Goal: Information Seeking & Learning: Learn about a topic

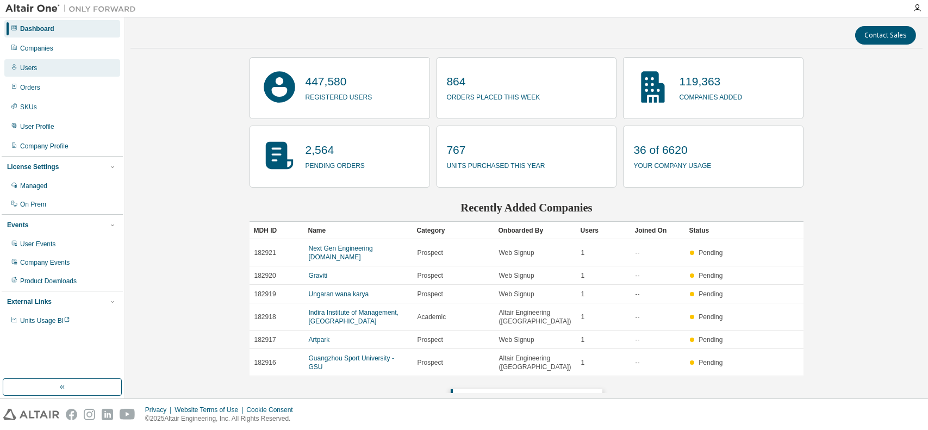
click at [29, 71] on div "Users" at bounding box center [28, 68] width 17 height 9
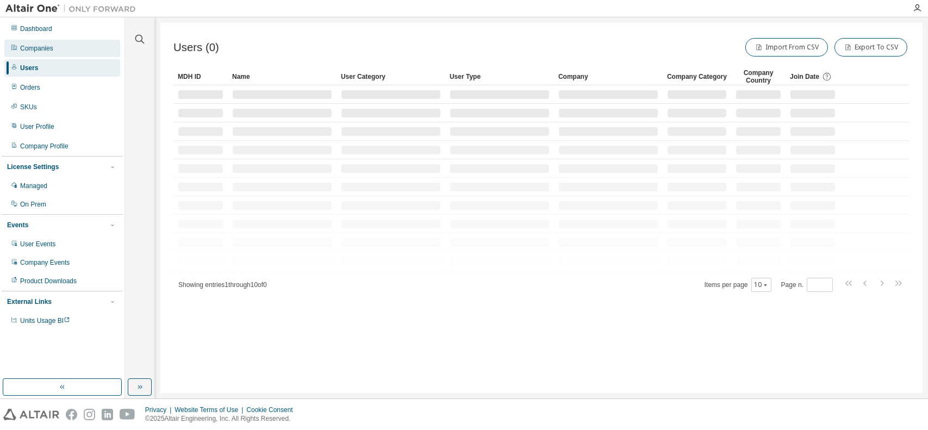
click at [37, 50] on div "Companies" at bounding box center [36, 48] width 33 height 9
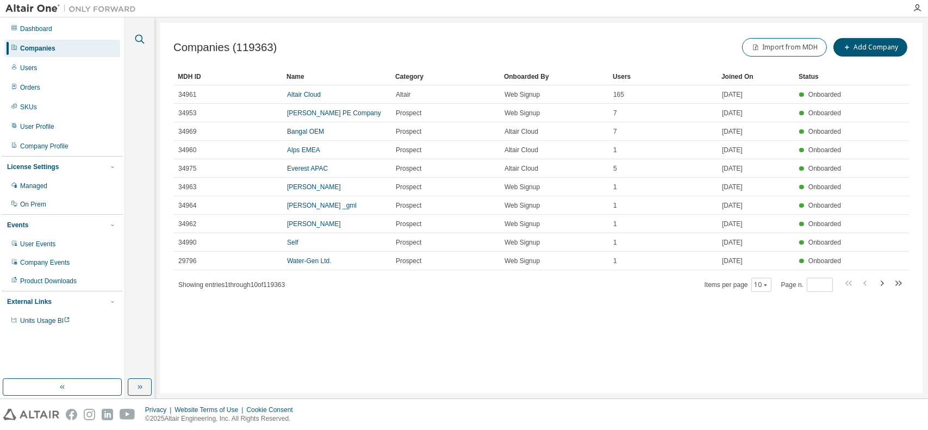
click at [141, 38] on icon "button" at bounding box center [139, 39] width 13 height 13
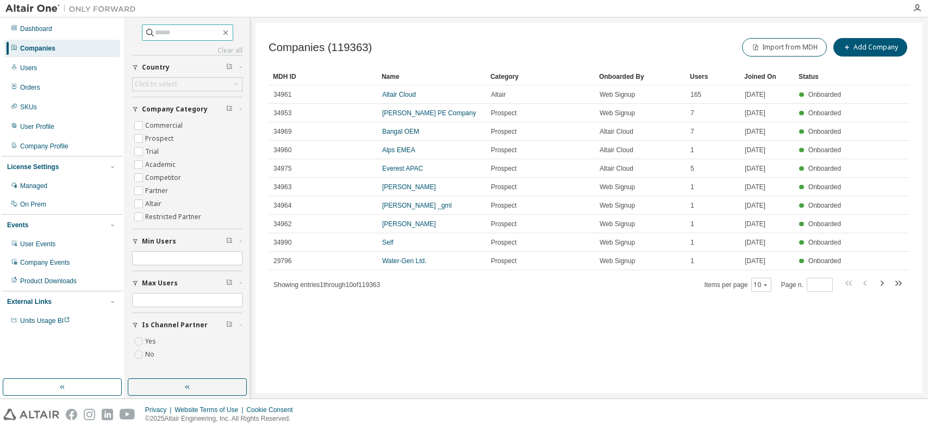
click at [196, 37] on input "text" at bounding box center [187, 32] width 65 height 11
type input "**********"
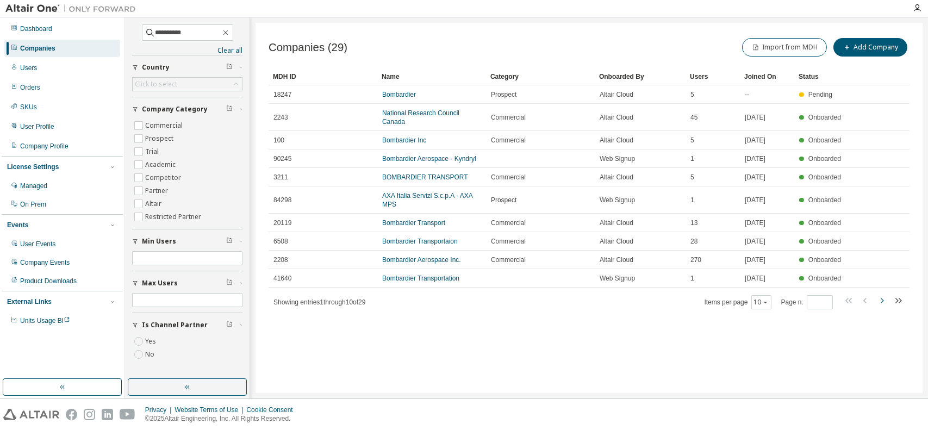
click at [880, 294] on icon "button" at bounding box center [881, 300] width 13 height 13
type input "*"
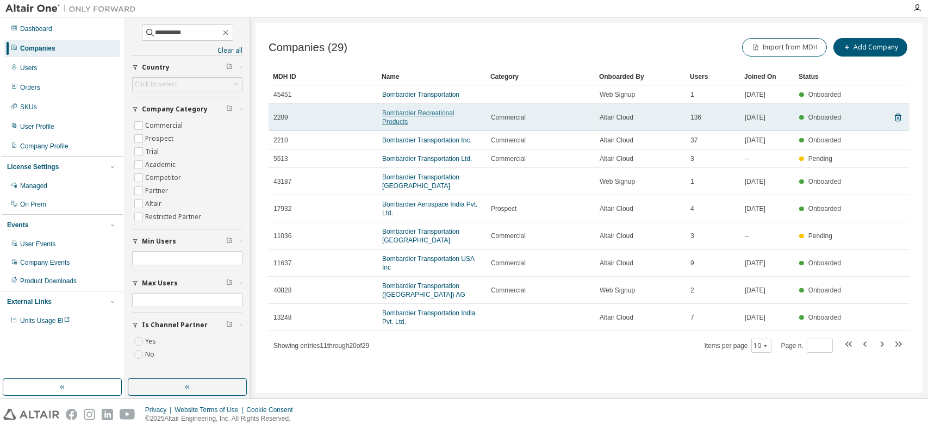
click at [424, 112] on link "Bombardier Recreational Products" at bounding box center [418, 117] width 72 height 16
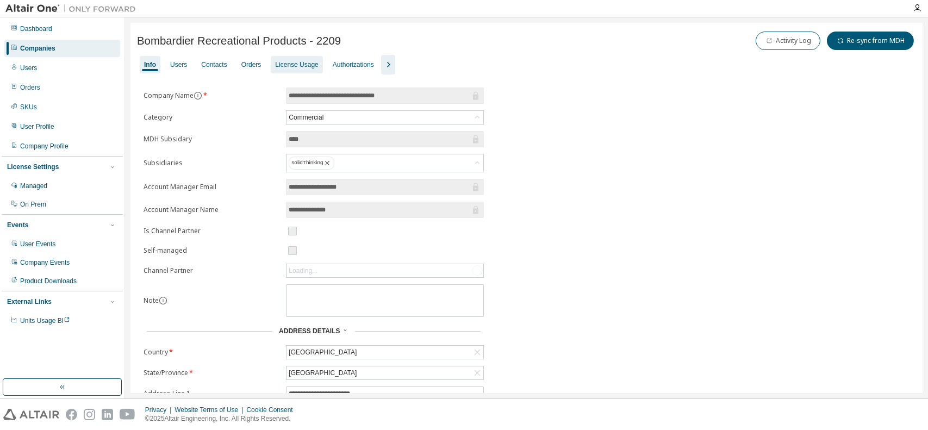
click at [286, 62] on div "License Usage" at bounding box center [296, 64] width 43 height 9
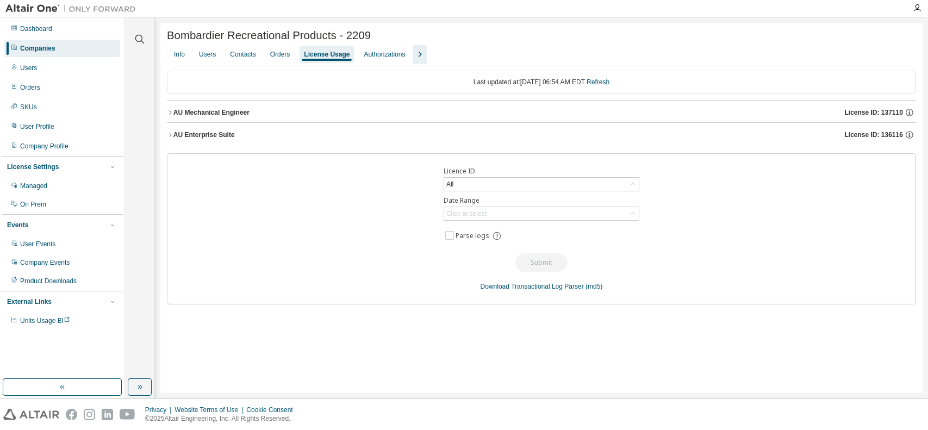
click at [168, 115] on icon "button" at bounding box center [170, 112] width 7 height 7
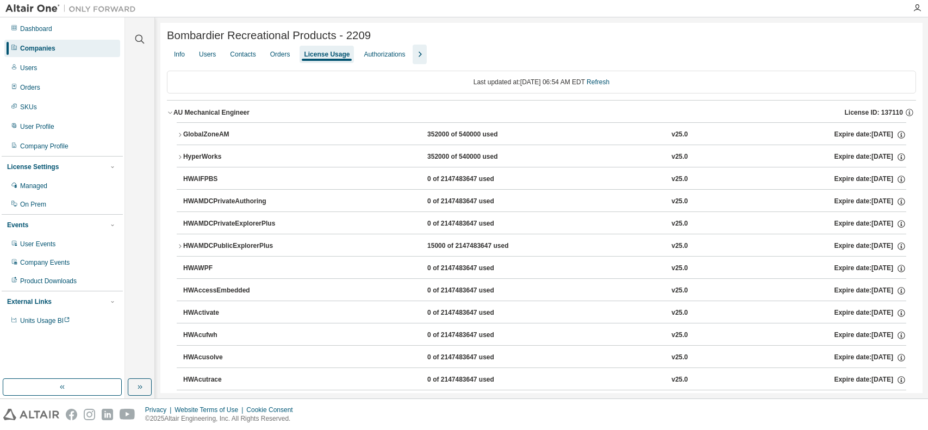
click at [416, 59] on icon "button" at bounding box center [419, 54] width 13 height 13
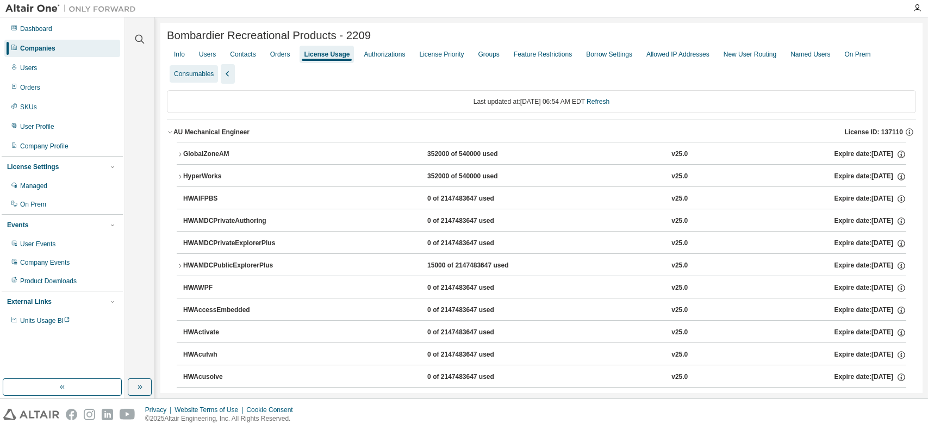
click at [191, 78] on div "Consumables" at bounding box center [194, 74] width 40 height 9
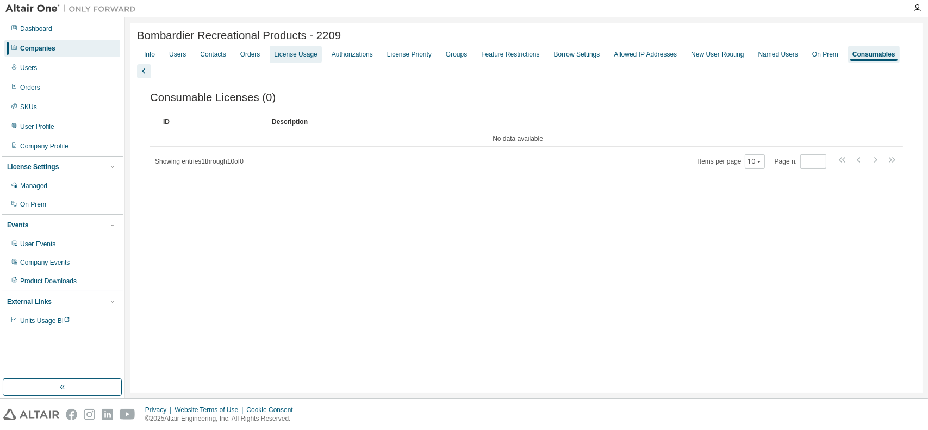
click at [293, 59] on div "License Usage" at bounding box center [295, 54] width 43 height 9
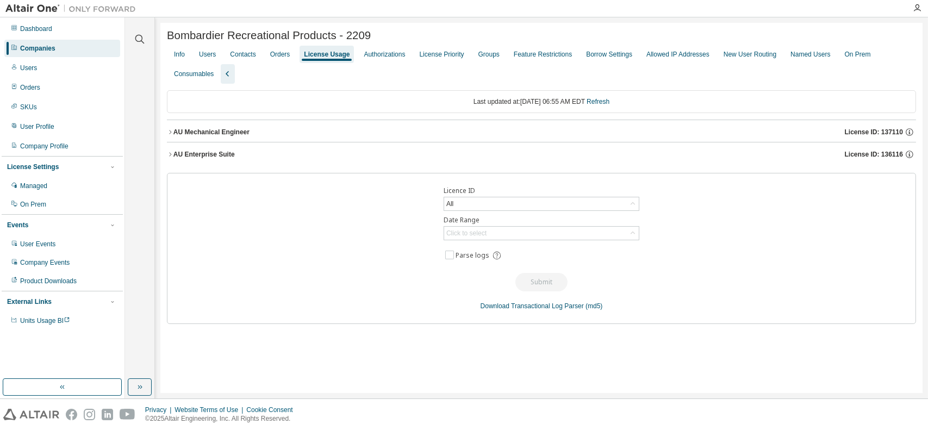
click at [167, 132] on icon "button" at bounding box center [170, 132] width 7 height 7
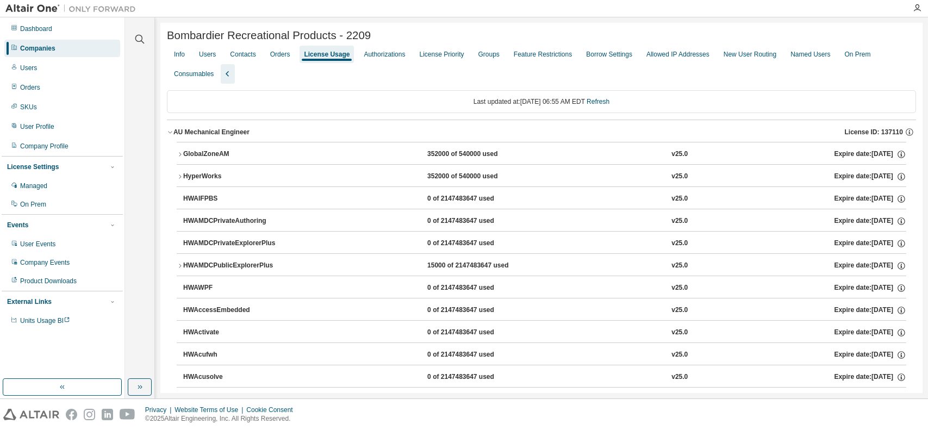
click at [227, 77] on icon "button" at bounding box center [227, 73] width 13 height 13
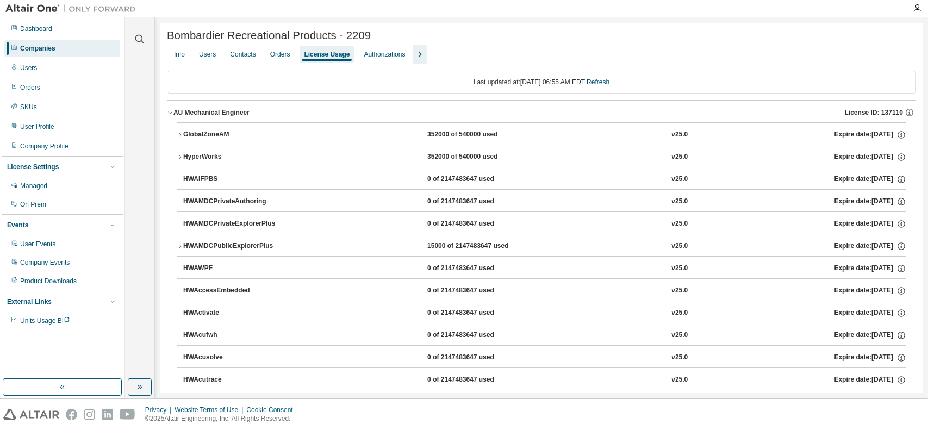
click at [422, 61] on div "Info Users Contacts Orders License Usage Authorizations" at bounding box center [541, 55] width 749 height 20
click at [417, 59] on icon "button" at bounding box center [419, 54] width 13 height 13
